Goal: Task Accomplishment & Management: Use online tool/utility

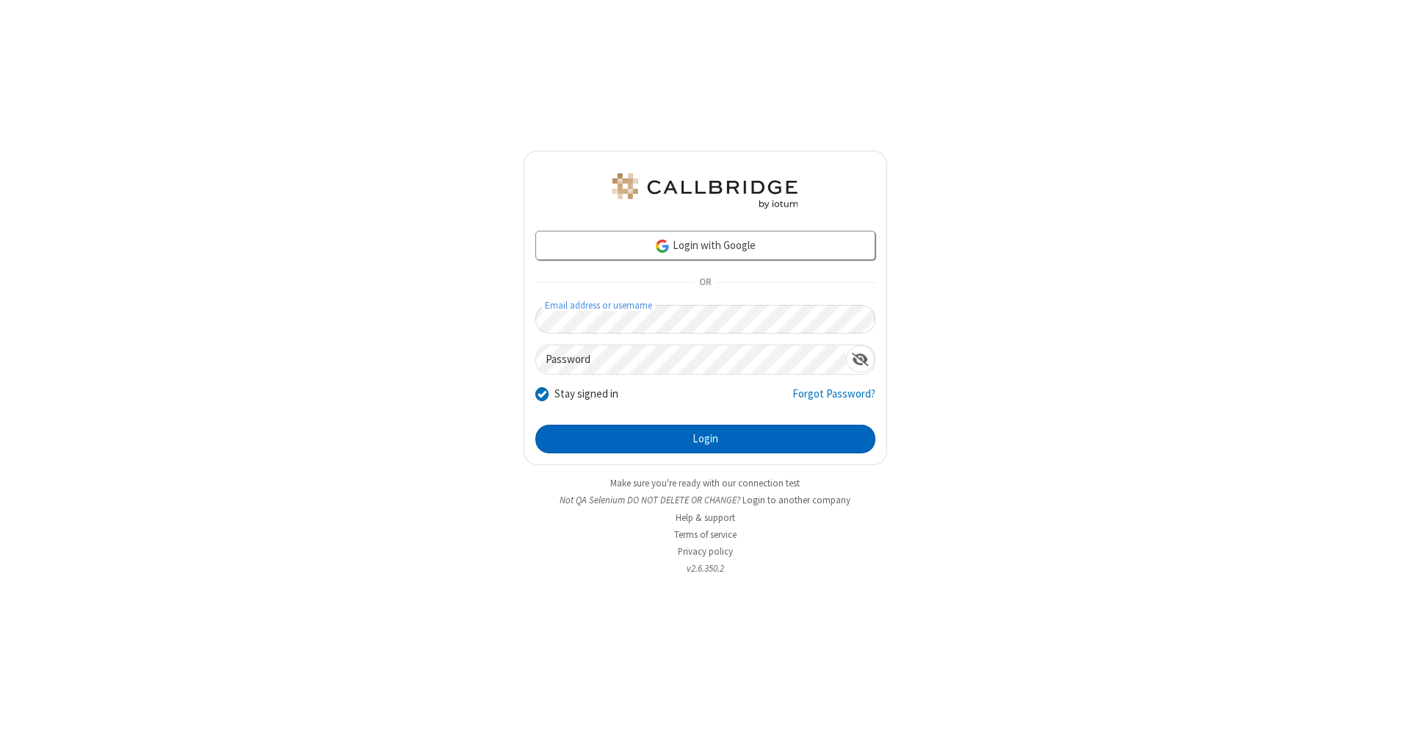
click at [705, 439] on button "Login" at bounding box center [705, 439] width 340 height 29
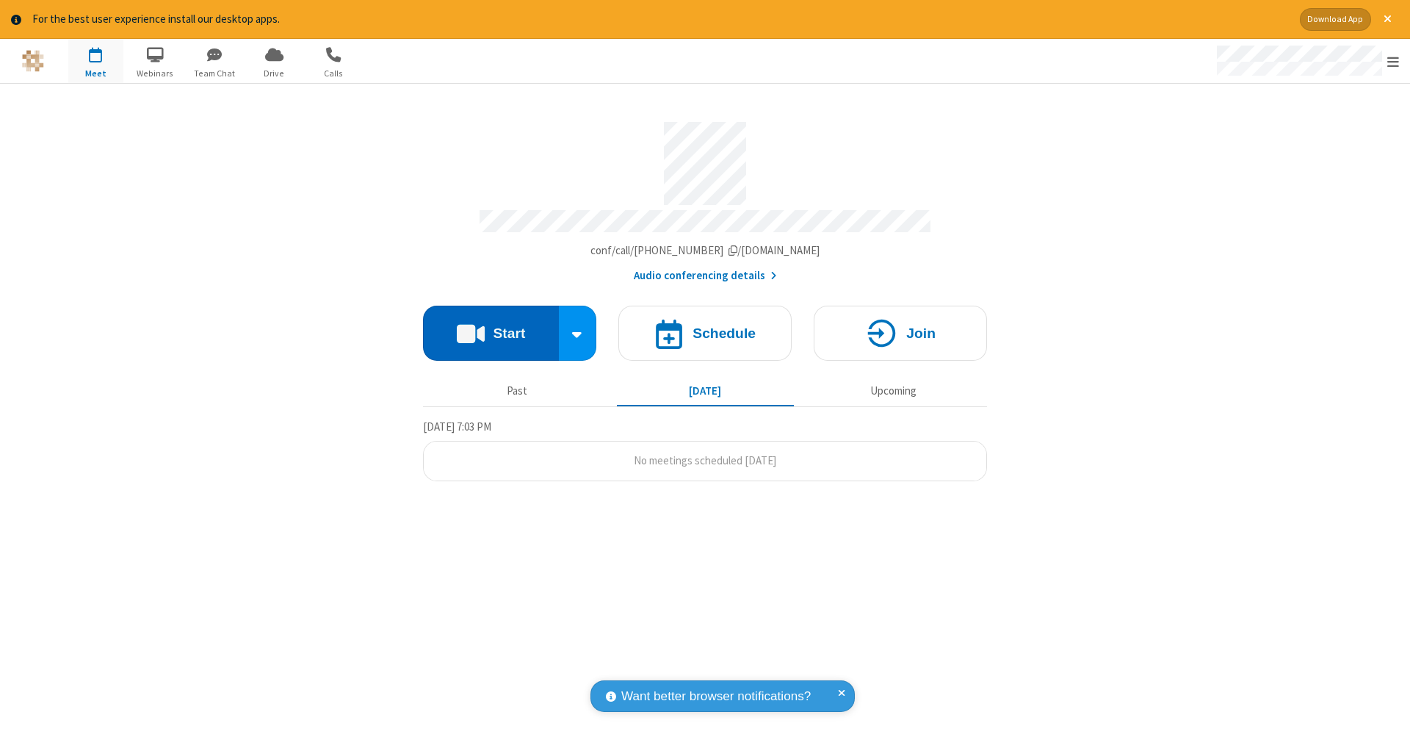
click at [491, 325] on button "Start" at bounding box center [491, 333] width 136 height 55
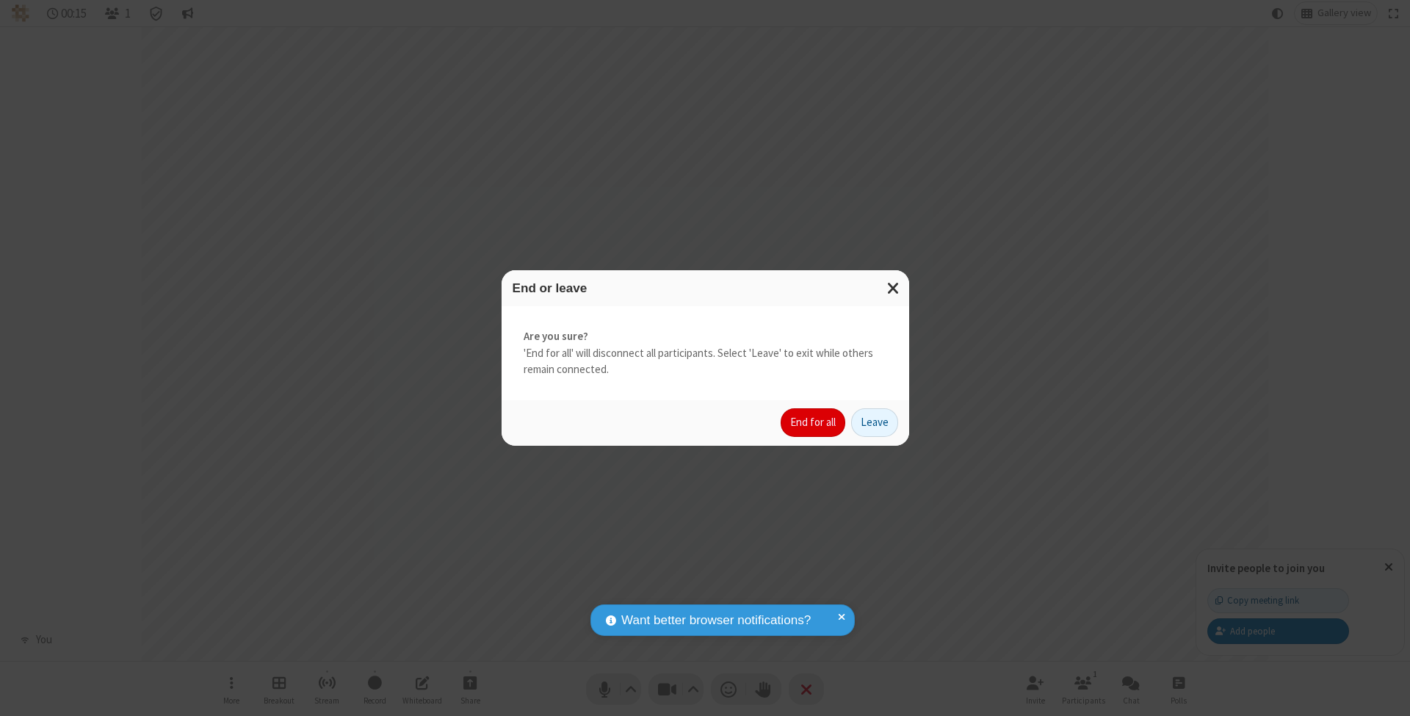
click at [814, 422] on button "End for all" at bounding box center [813, 422] width 65 height 29
